Goal: Task Accomplishment & Management: Manage account settings

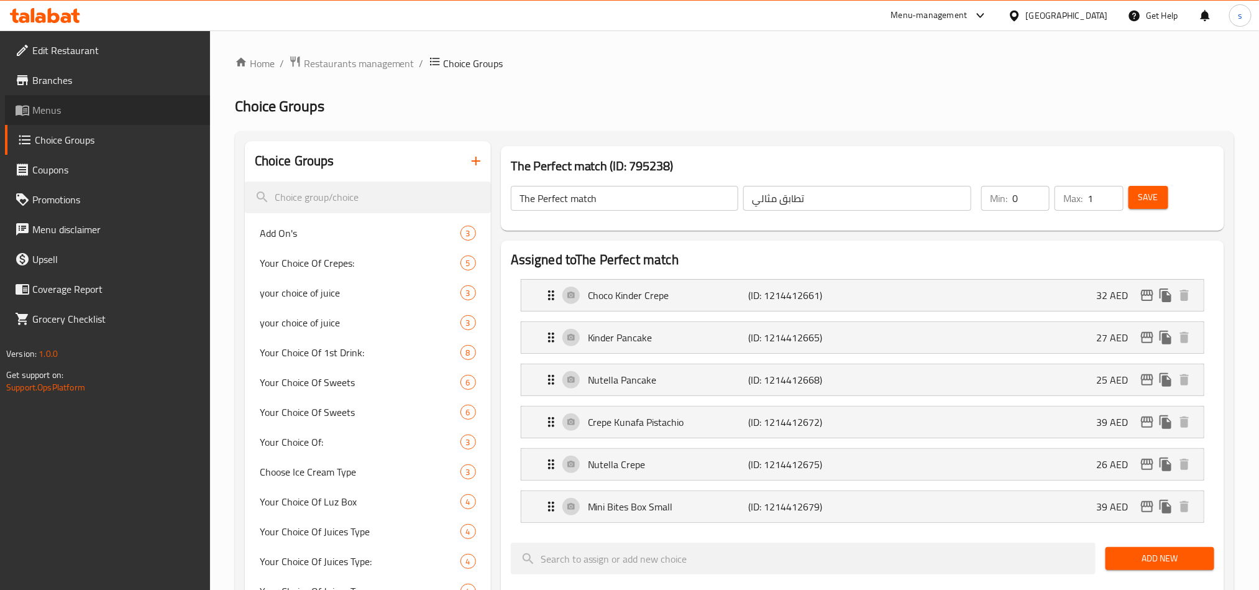
click at [42, 112] on span "Menus" at bounding box center [116, 110] width 168 height 15
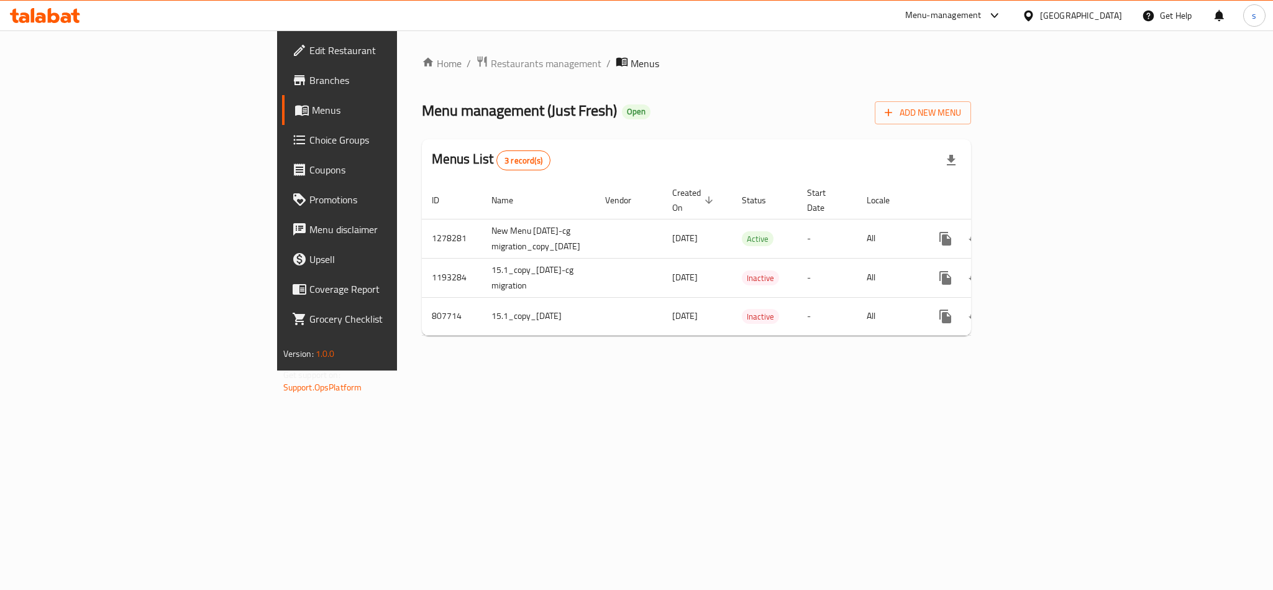
click at [309, 140] on span "Choice Groups" at bounding box center [394, 139] width 170 height 15
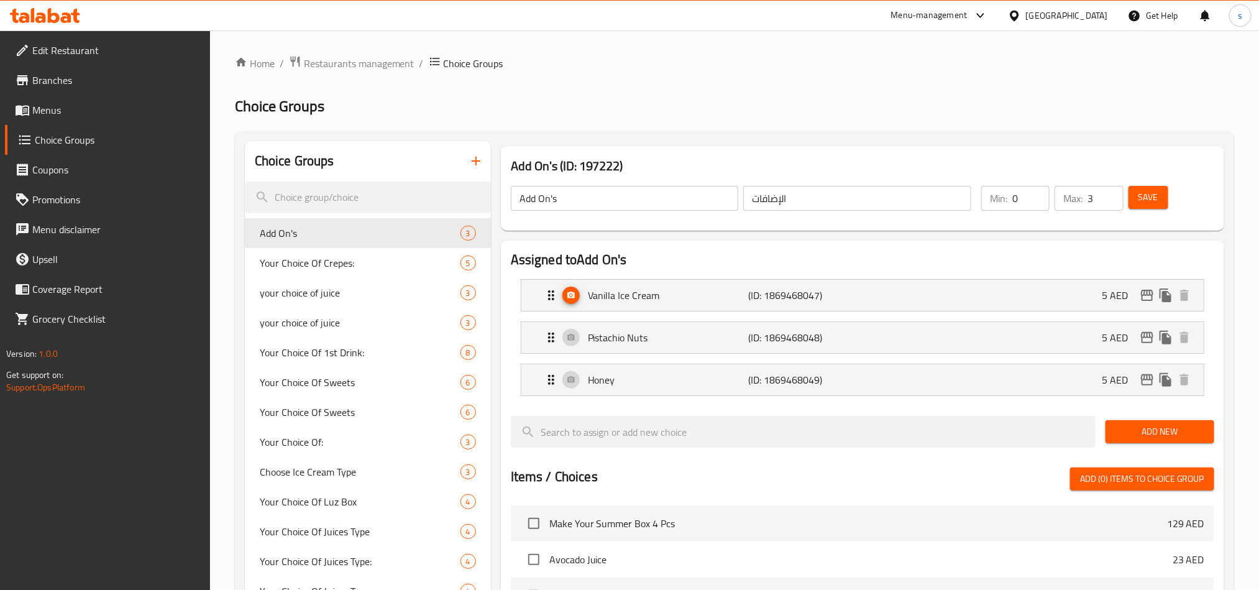
click at [779, 474] on div "Items / Choices Add (0) items to choice group" at bounding box center [862, 478] width 703 height 23
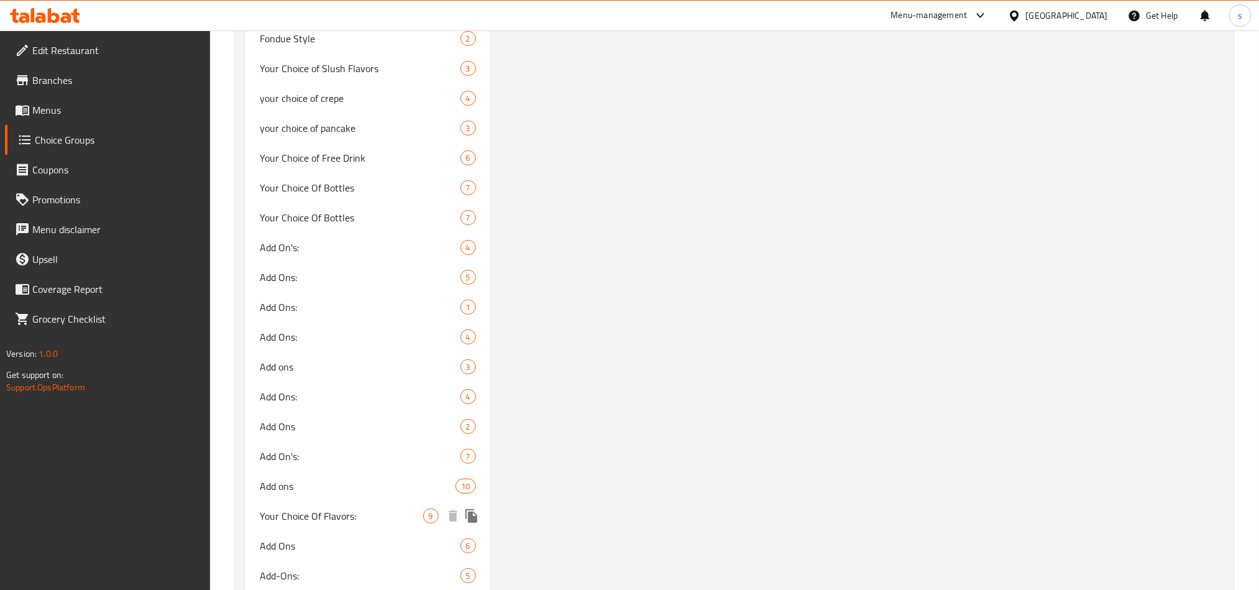
scroll to position [4933, 0]
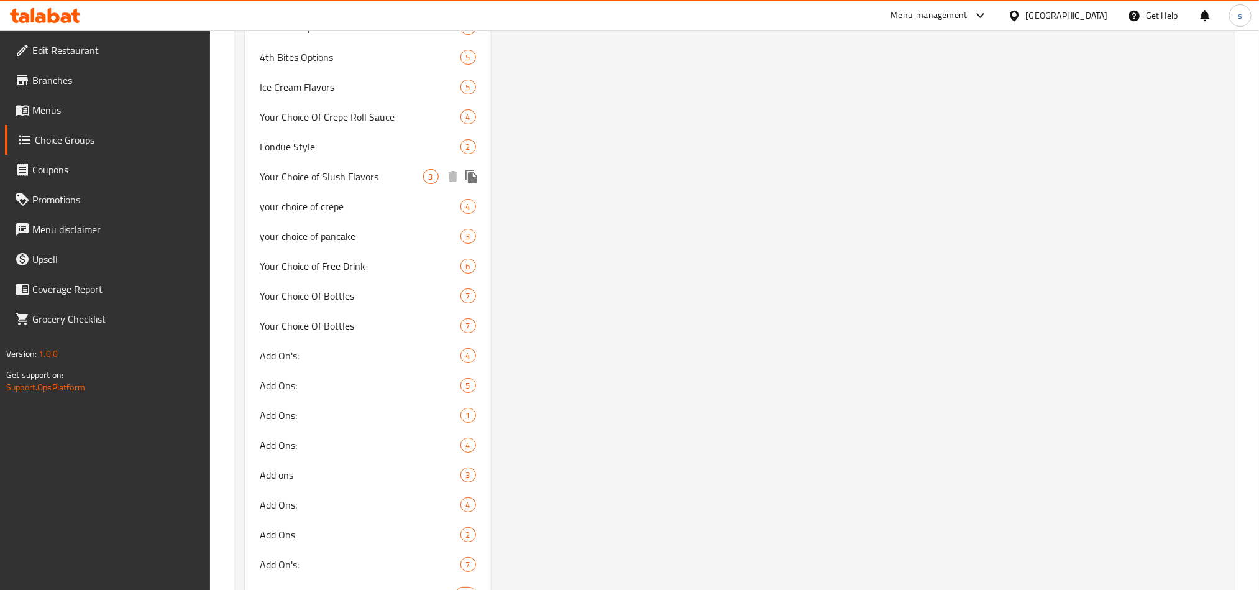
drag, startPoint x: 336, startPoint y: 168, endPoint x: 735, endPoint y: 226, distance: 403.0
click at [336, 169] on span "Your Choice of Slush Flavors" at bounding box center [341, 176] width 163 height 15
type input "Your Choice of Slush Flavors"
type input "اختيارك من نكهات سلاش"
type input "1"
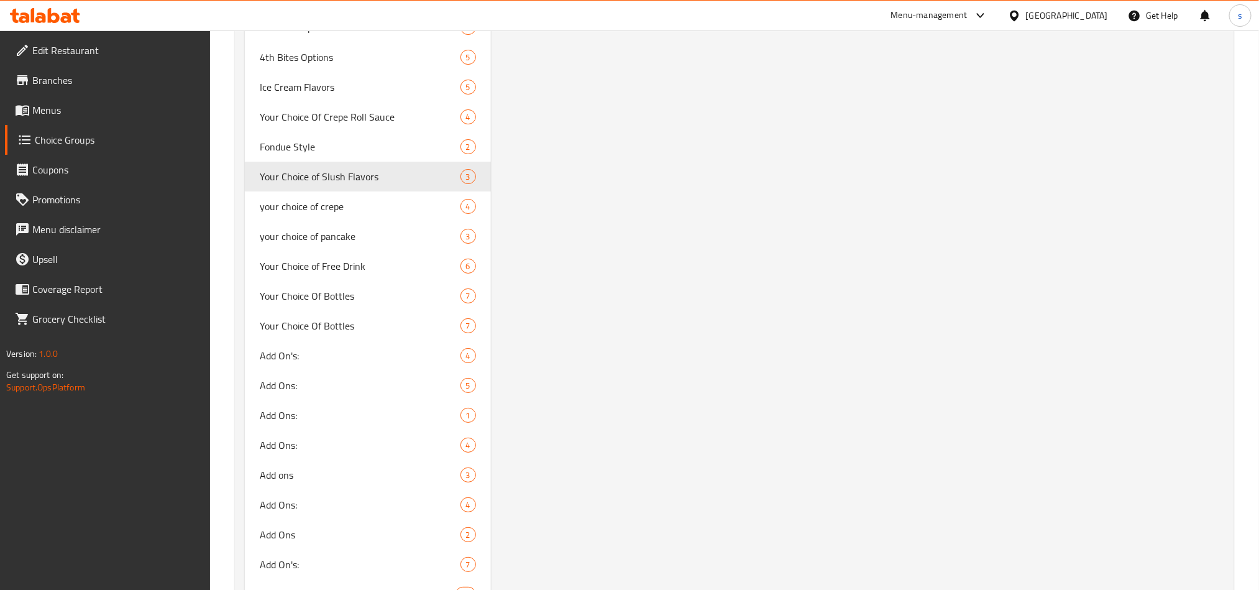
type input "1"
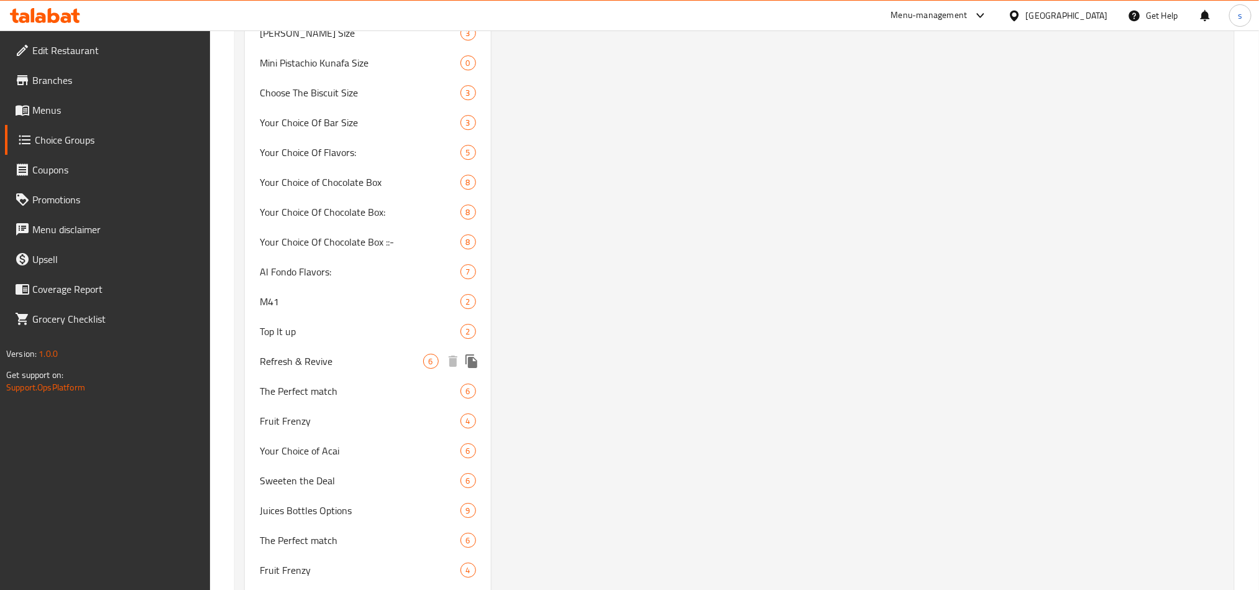
scroll to position [2051, 0]
click at [304, 352] on span "Refresh & Revive" at bounding box center [341, 359] width 163 height 15
type input "Refresh & Revive"
type input "تحديث وإحياء"
type input "0"
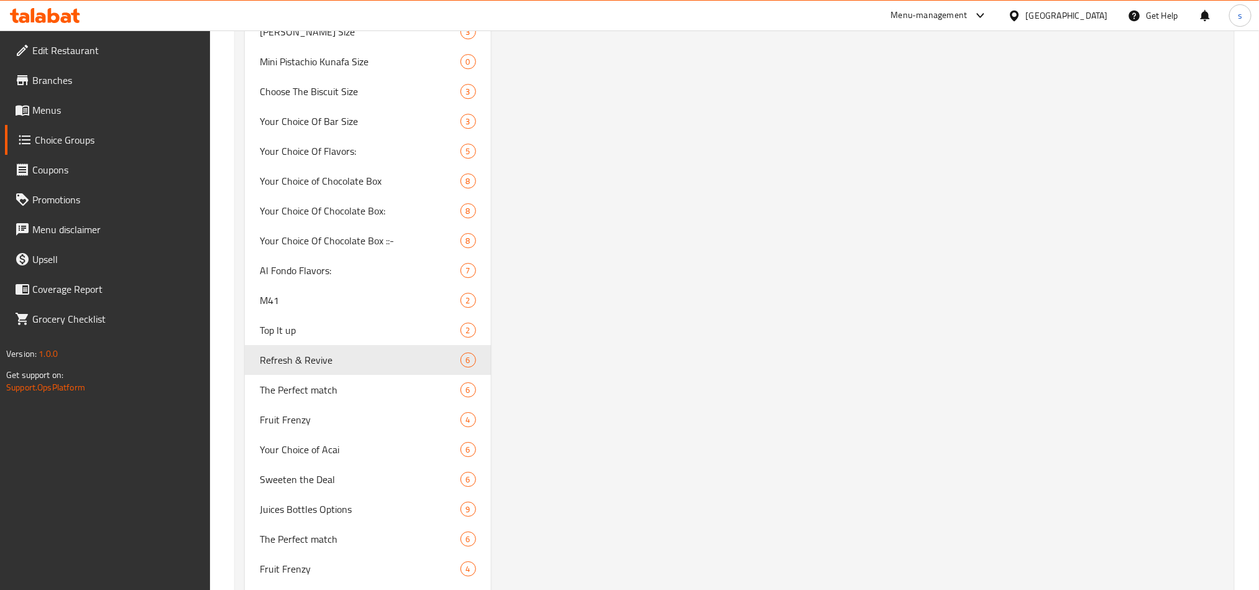
type input "6"
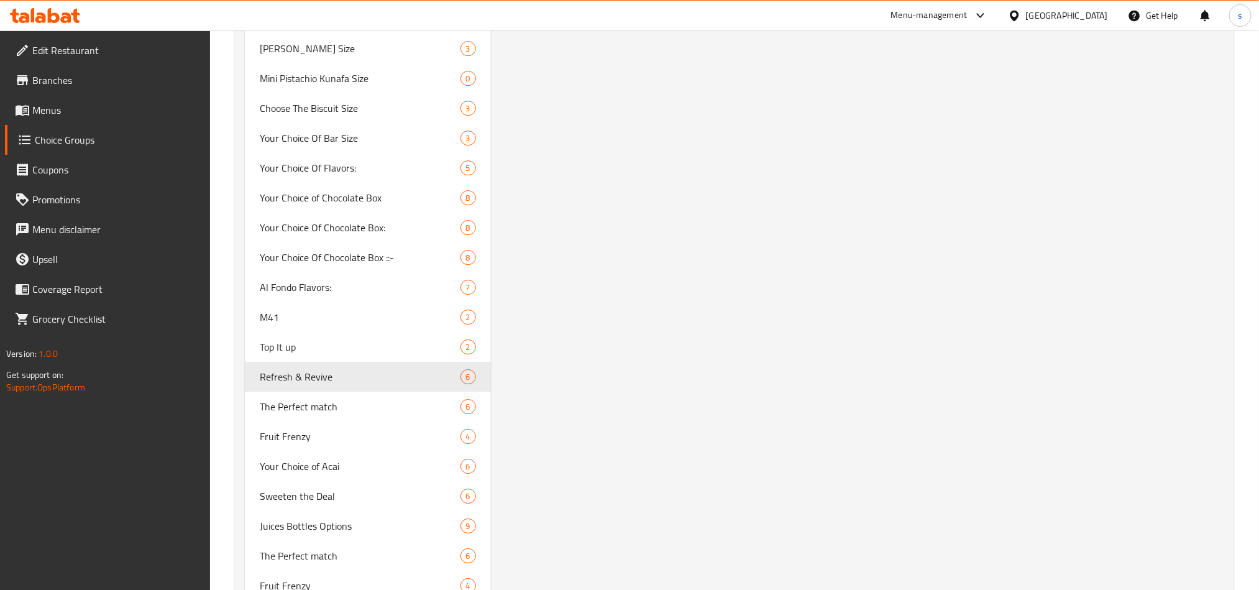
scroll to position [2237, 0]
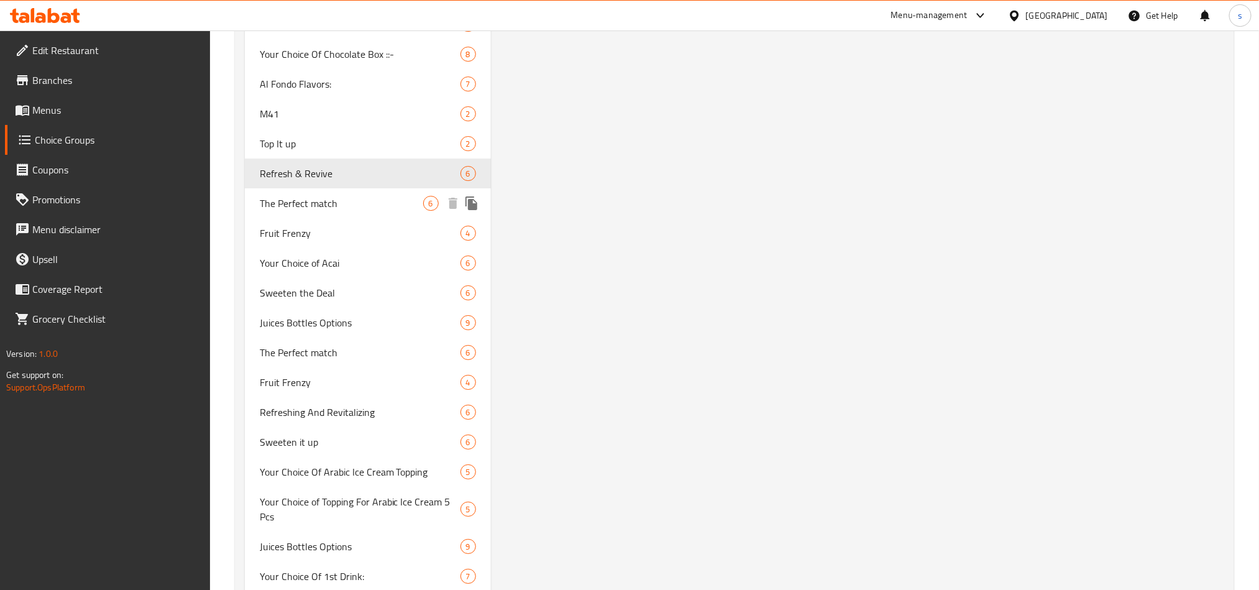
click at [331, 202] on span "The Perfect match" at bounding box center [341, 203] width 163 height 15
type input "The Perfect match"
type input "خيار اضافي مميز"
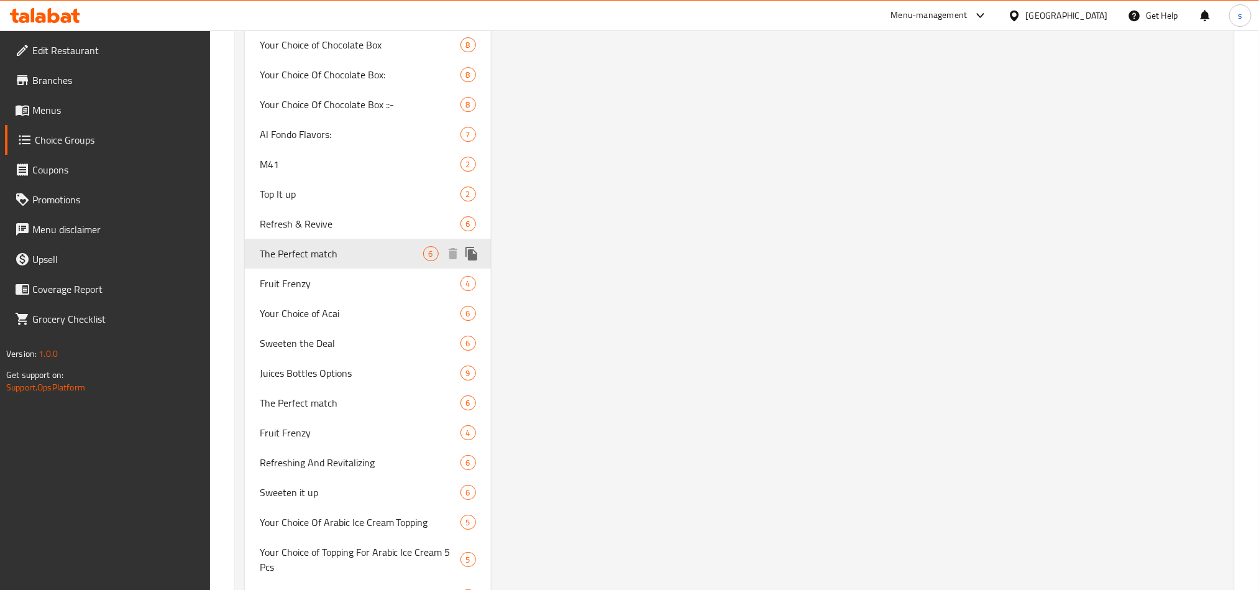
scroll to position [2330, 0]
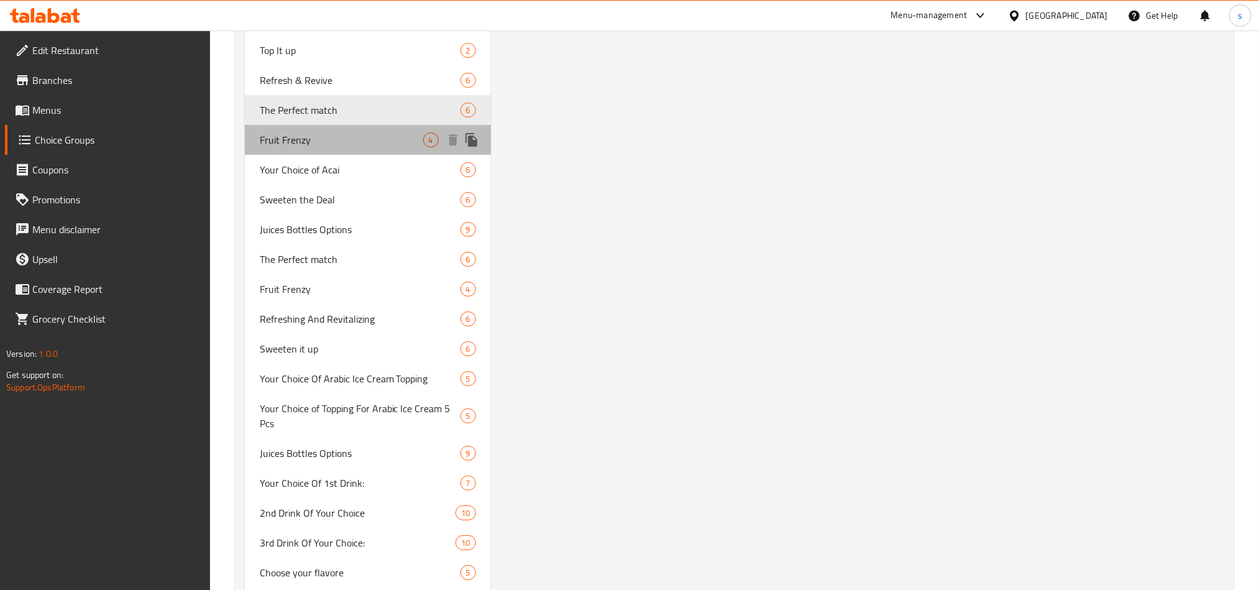
click at [311, 142] on span "Fruit Frenzy" at bounding box center [341, 139] width 163 height 15
type input "Fruit Frenzy"
type input "انتعاش الفواكة"
type input "4"
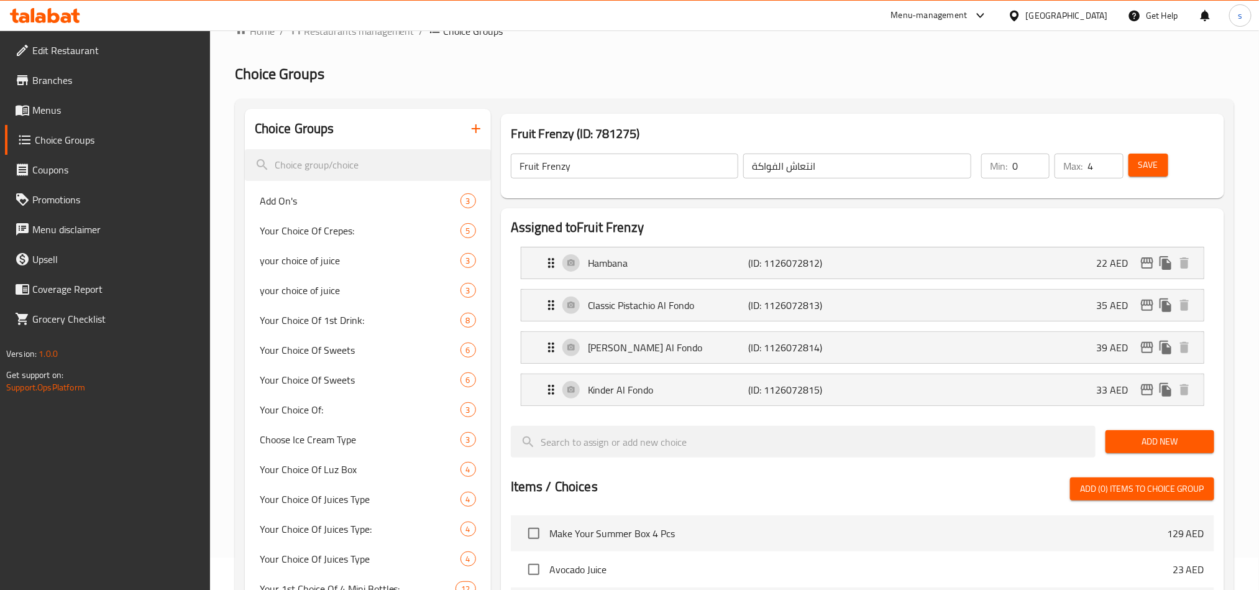
scroll to position [0, 0]
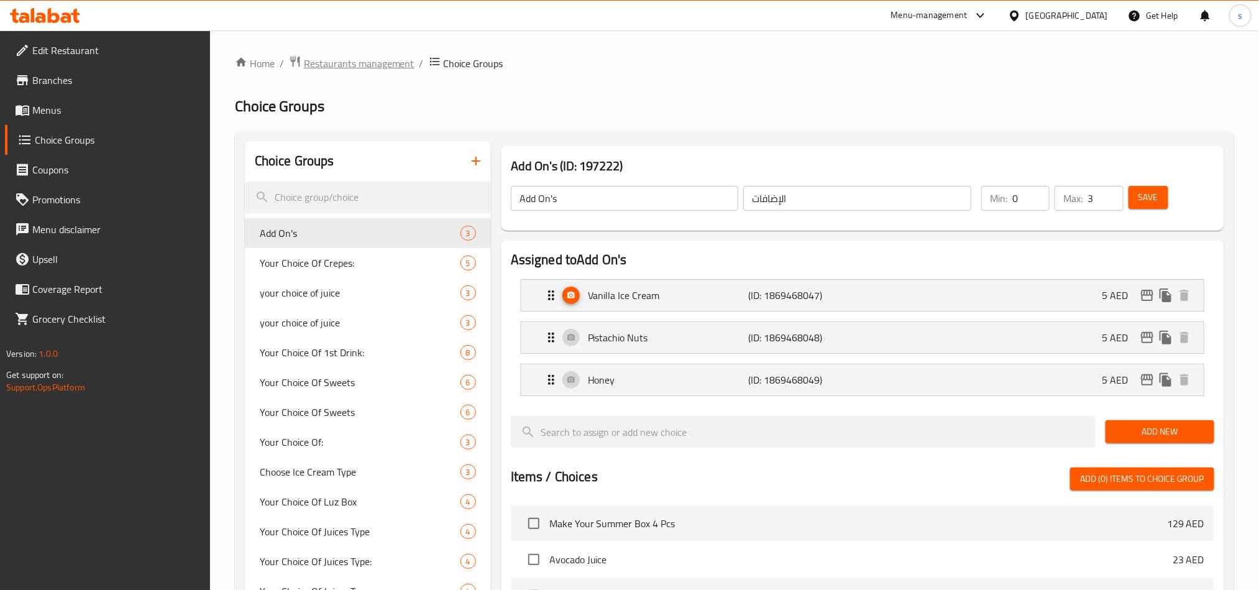
click at [344, 68] on span "Restaurants management" at bounding box center [359, 63] width 111 height 15
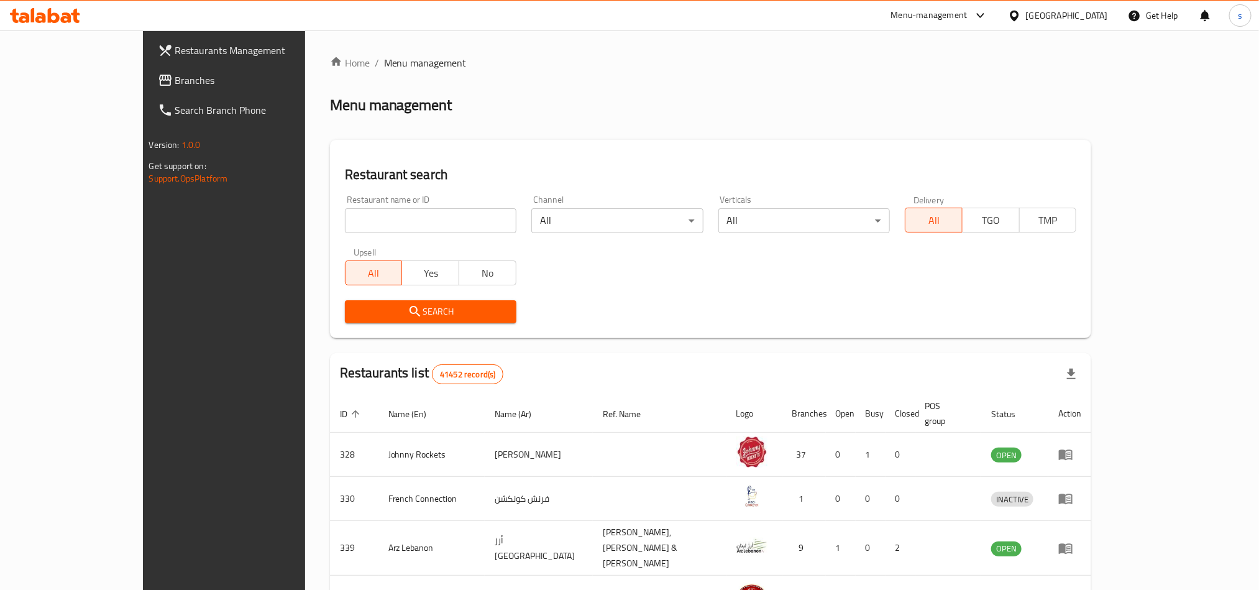
click at [175, 80] on span "Branches" at bounding box center [259, 80] width 168 height 15
